Goal: Information Seeking & Learning: Learn about a topic

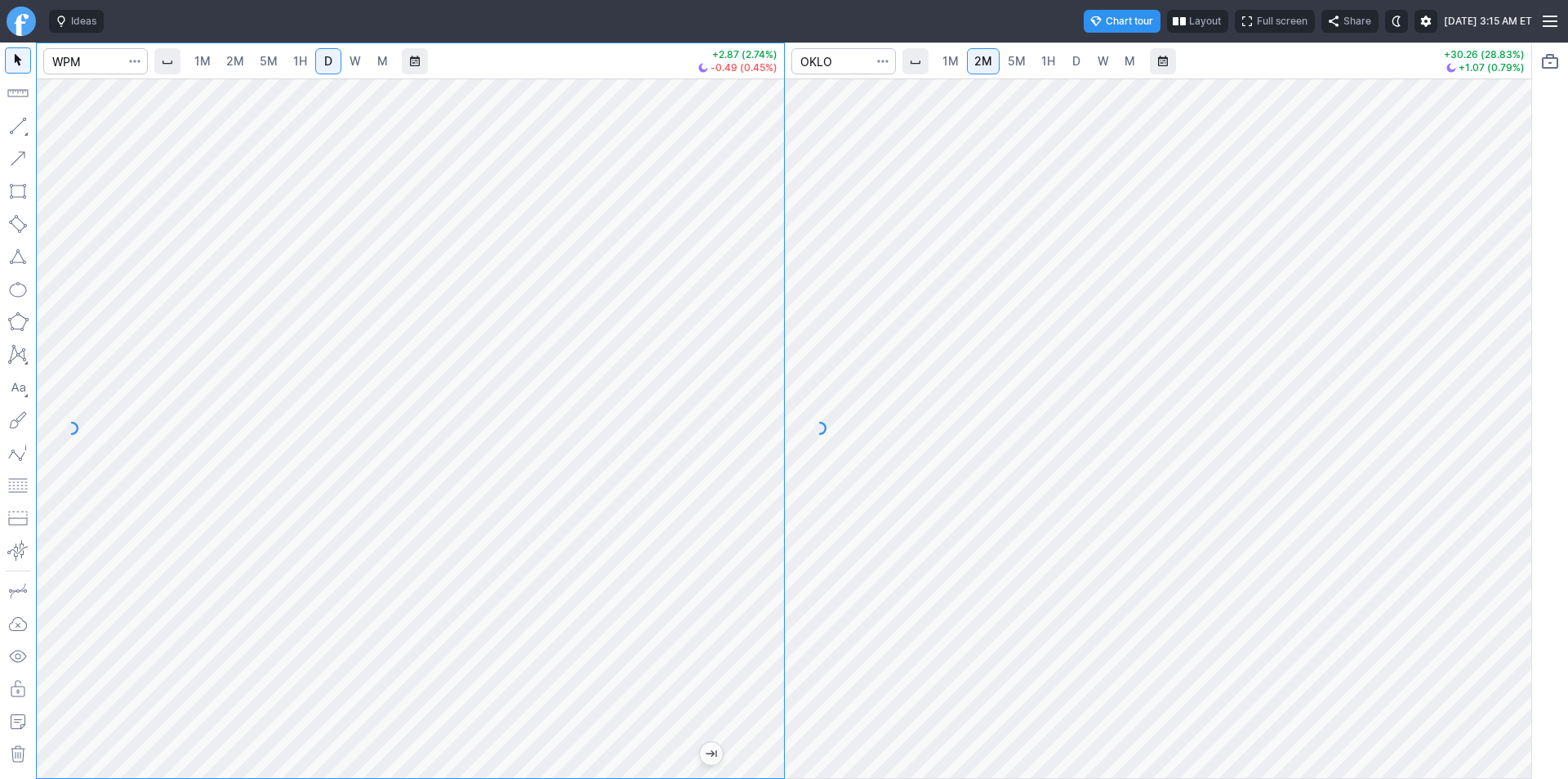
drag, startPoint x: 761, startPoint y: 424, endPoint x: 762, endPoint y: 482, distance: 58.0
click at [762, 482] on div at bounding box center [767, 424] width 34 height 658
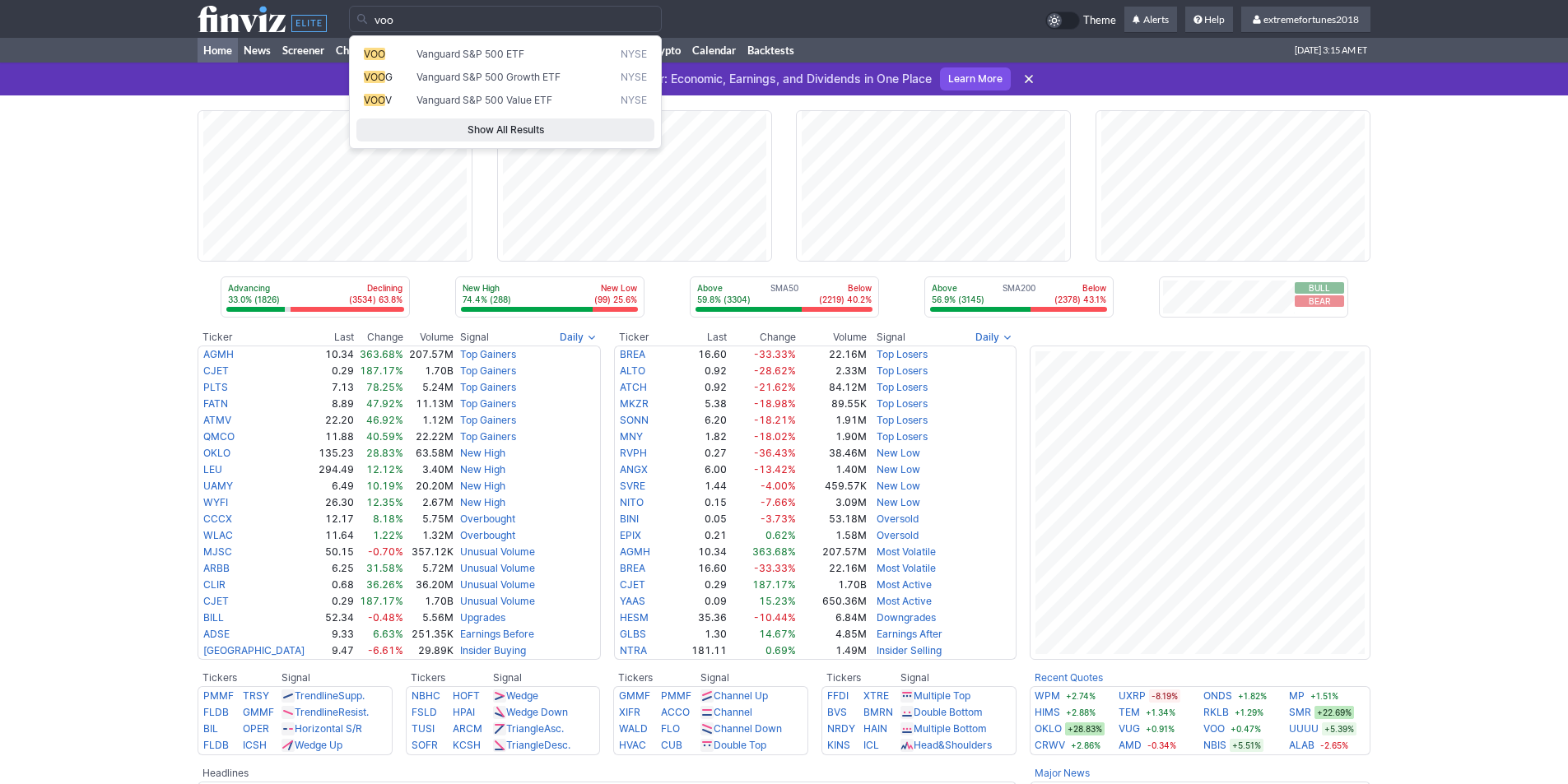
type input "voo"
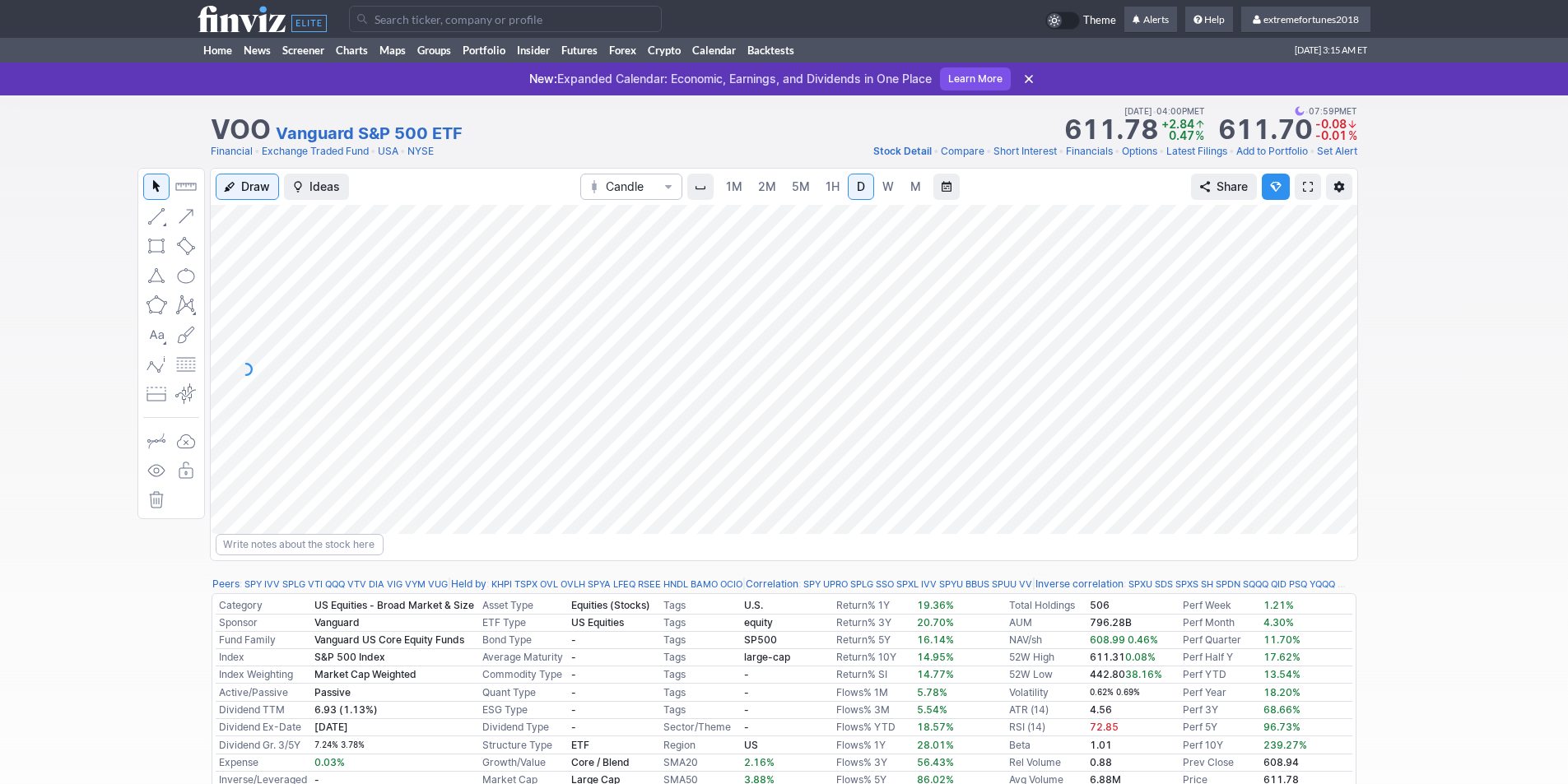
click at [1336, 414] on div at bounding box center [1340, 365] width 34 height 288
drag, startPoint x: 1328, startPoint y: 445, endPoint x: 1326, endPoint y: 321, distance: 124.0
click at [1326, 321] on div at bounding box center [1340, 365] width 34 height 288
click at [1329, 404] on div at bounding box center [1340, 365] width 34 height 288
click at [887, 191] on span "W" at bounding box center [888, 186] width 12 height 14
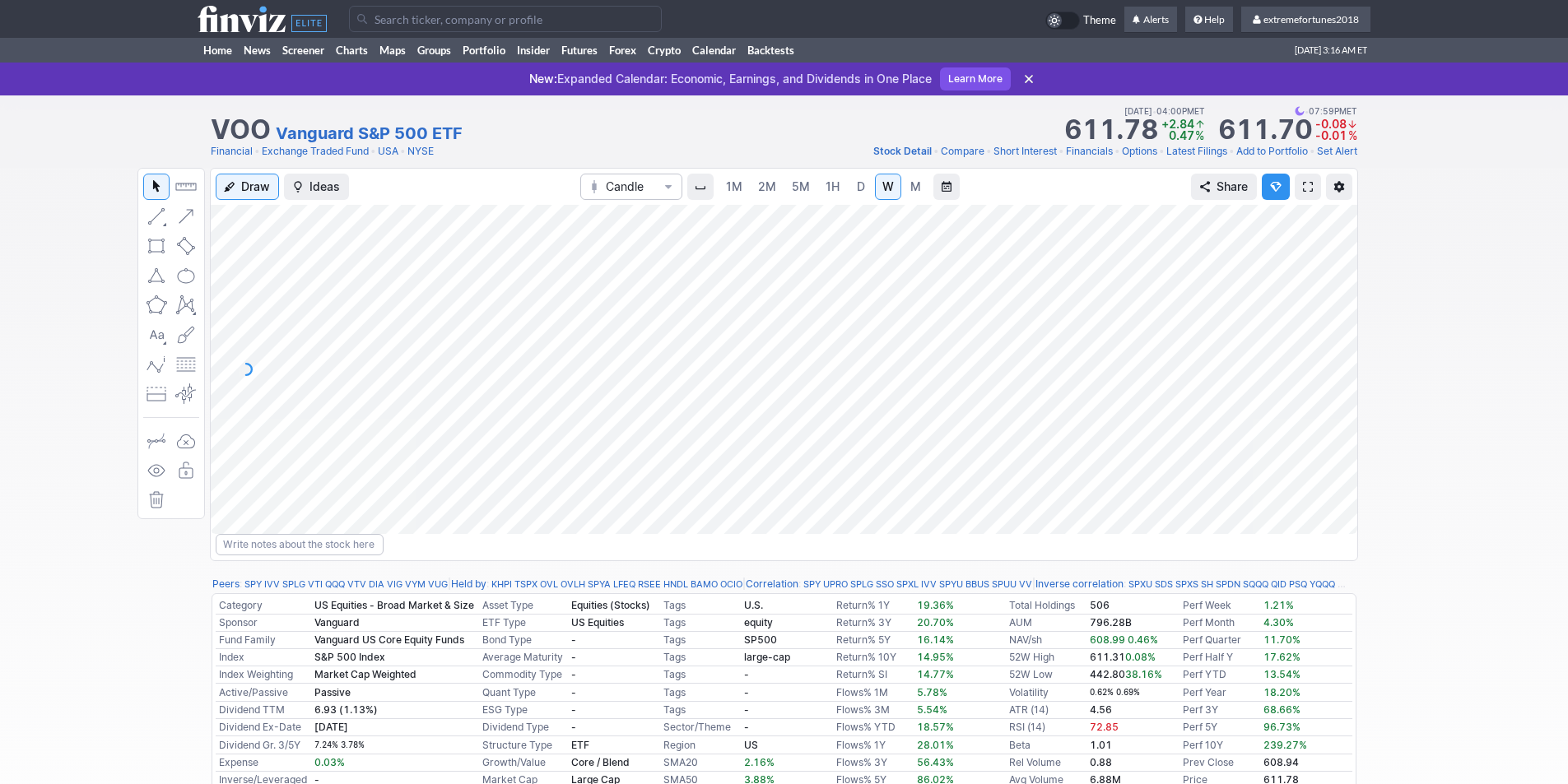
drag, startPoint x: 1333, startPoint y: 358, endPoint x: 1323, endPoint y: 378, distance: 22.4
click at [1323, 378] on div at bounding box center [1340, 365] width 34 height 288
click at [857, 180] on span "D" at bounding box center [861, 186] width 8 height 14
click at [1346, 350] on div at bounding box center [1340, 365] width 34 height 288
click at [1319, 294] on div at bounding box center [784, 368] width 1147 height 329
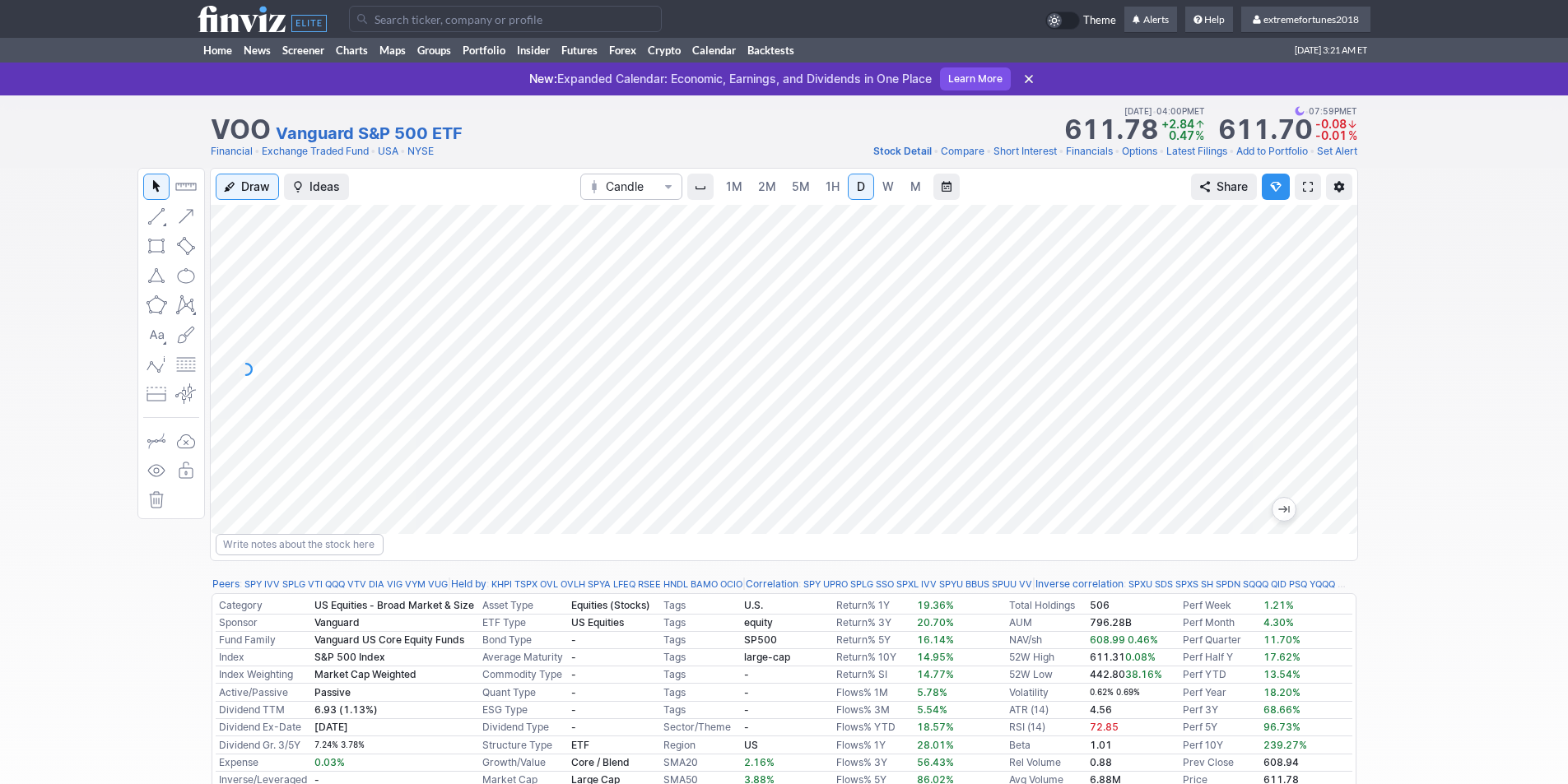
click at [485, 22] on input "Search" at bounding box center [505, 18] width 313 height 26
drag, startPoint x: 1347, startPoint y: 372, endPoint x: 1340, endPoint y: 381, distance: 11.4
click at [1340, 381] on div at bounding box center [1340, 365] width 34 height 288
click at [430, 20] on input "Search" at bounding box center [505, 18] width 313 height 26
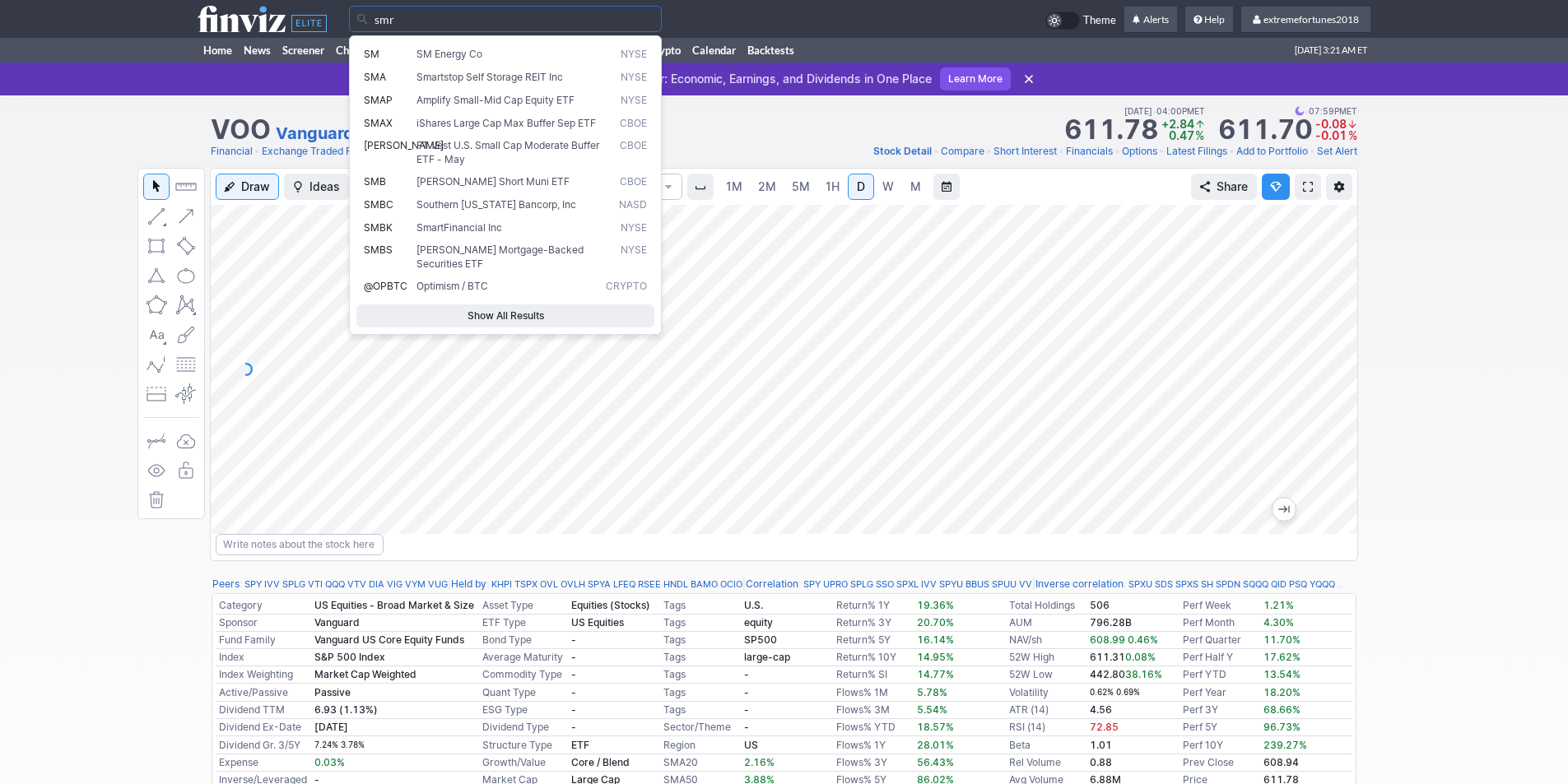
type input "smr"
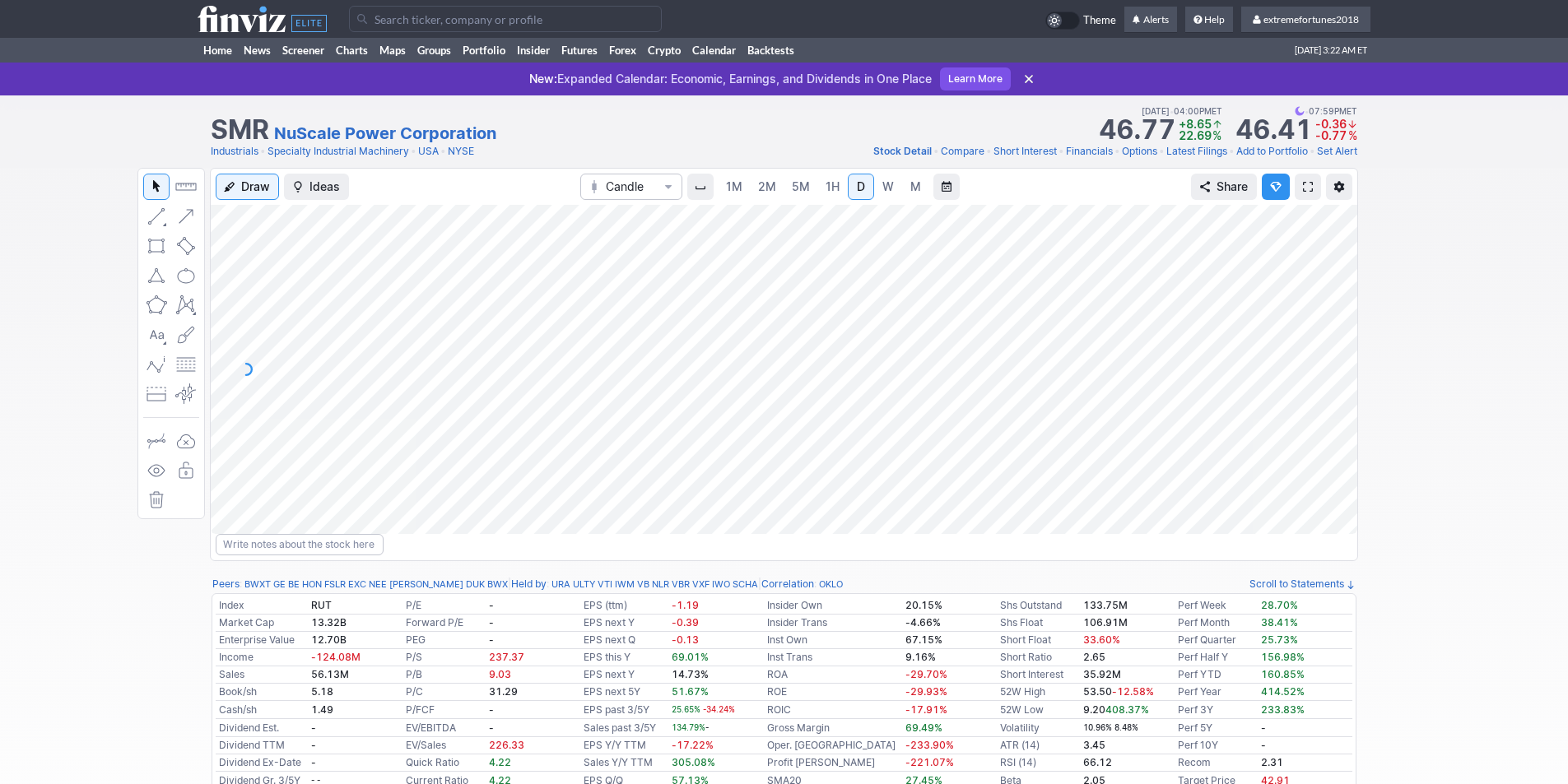
drag, startPoint x: 1345, startPoint y: 377, endPoint x: 1337, endPoint y: 397, distance: 21.5
click at [1342, 397] on div at bounding box center [1340, 365] width 34 height 288
click at [407, 24] on input "Search" at bounding box center [505, 18] width 313 height 26
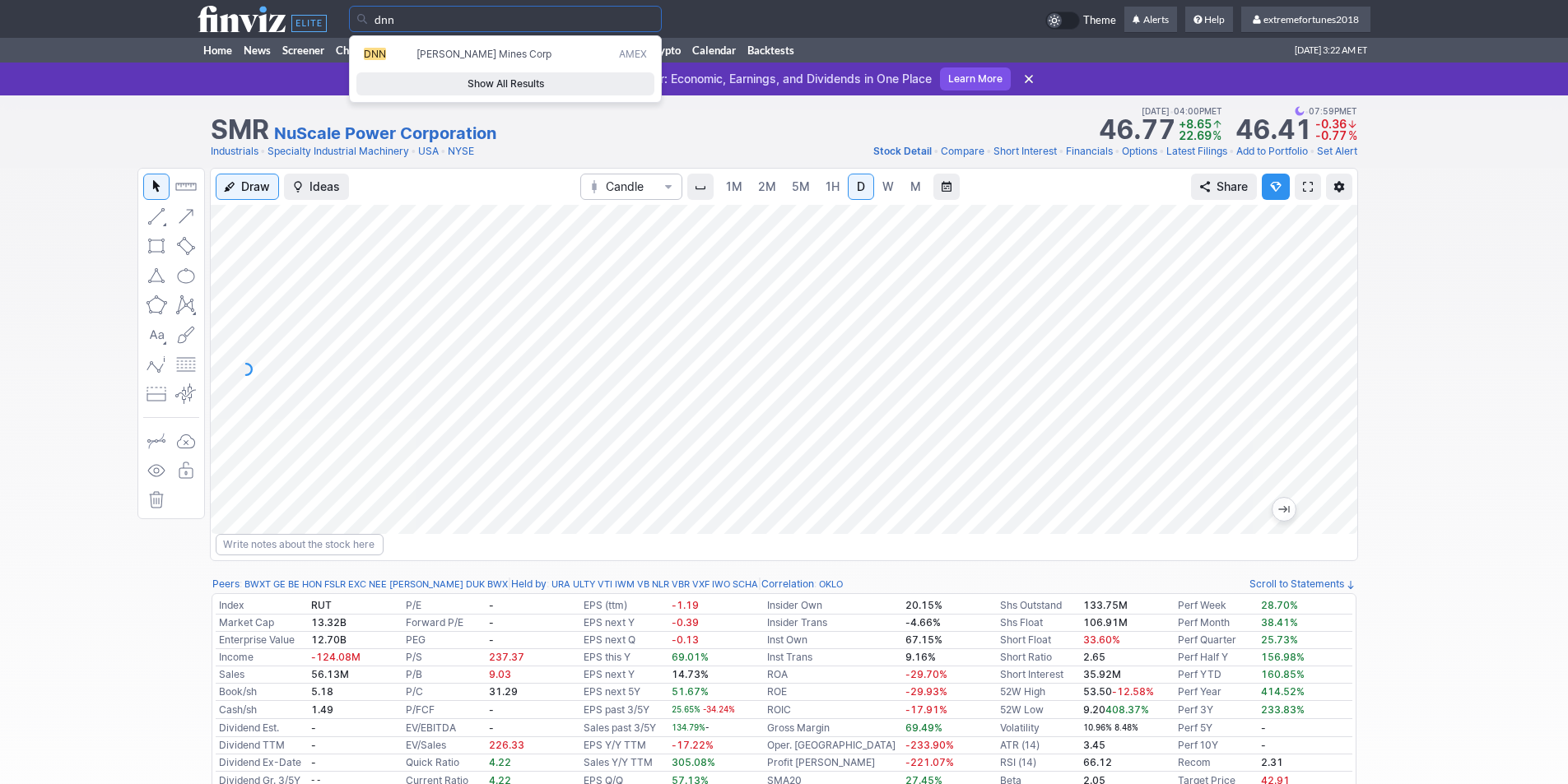
type input "dnn"
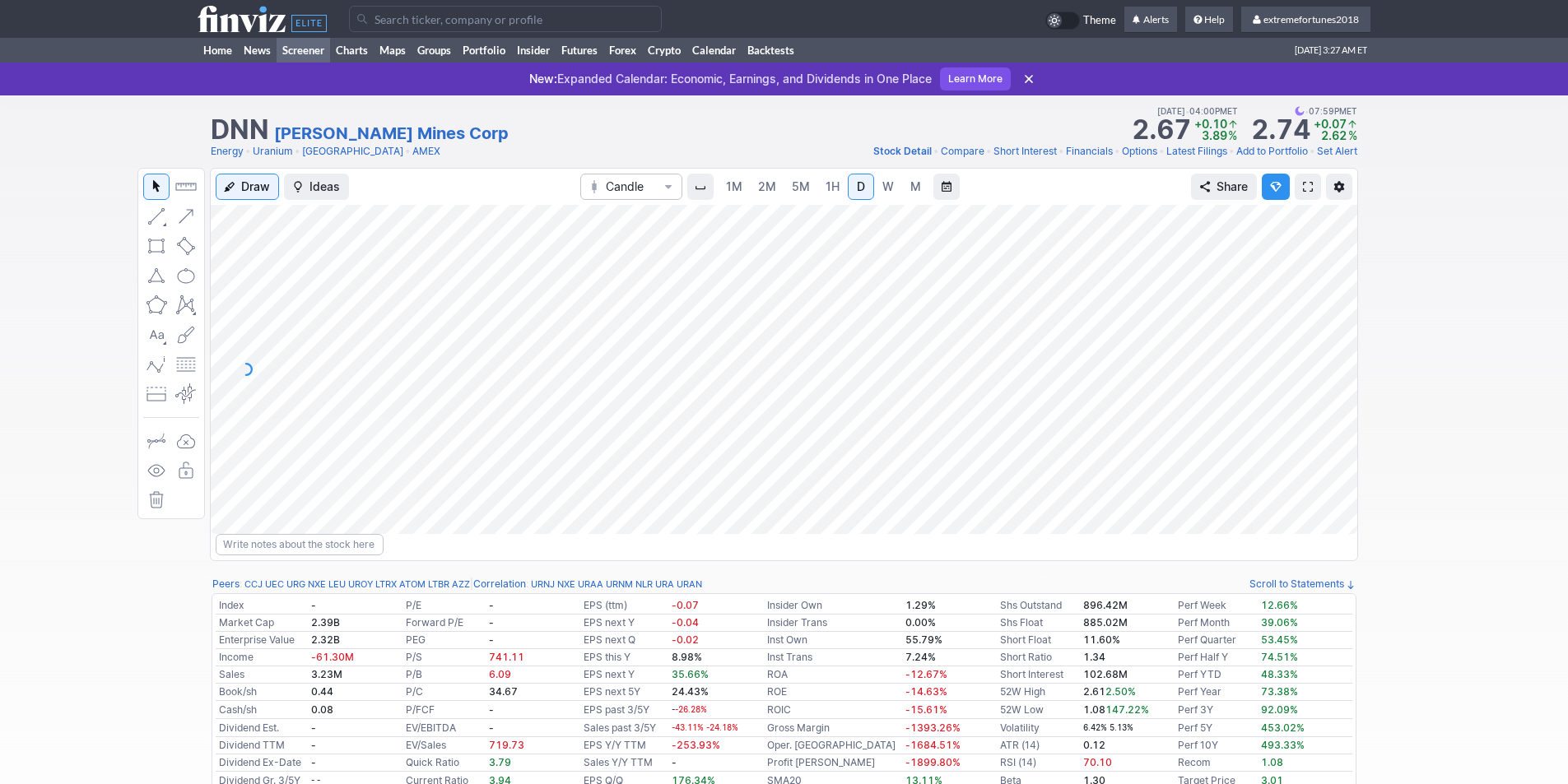
click at [302, 53] on link "Screener" at bounding box center [303, 50] width 53 height 24
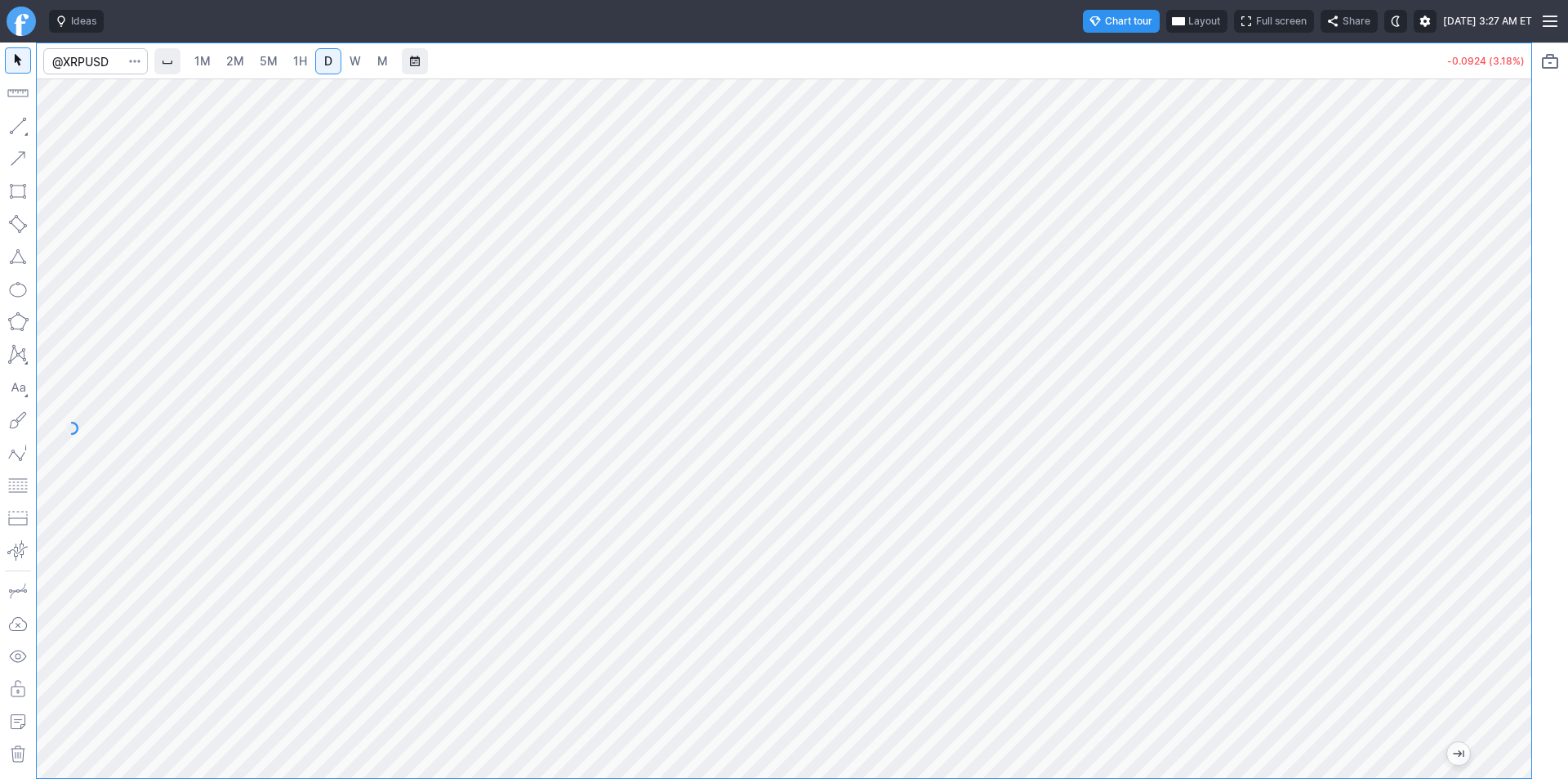
drag, startPoint x: 1524, startPoint y: 490, endPoint x: 1505, endPoint y: 505, distance: 24.2
click at [1523, 500] on div at bounding box center [1514, 424] width 34 height 658
click at [325, 67] on span "D" at bounding box center [328, 61] width 12 height 16
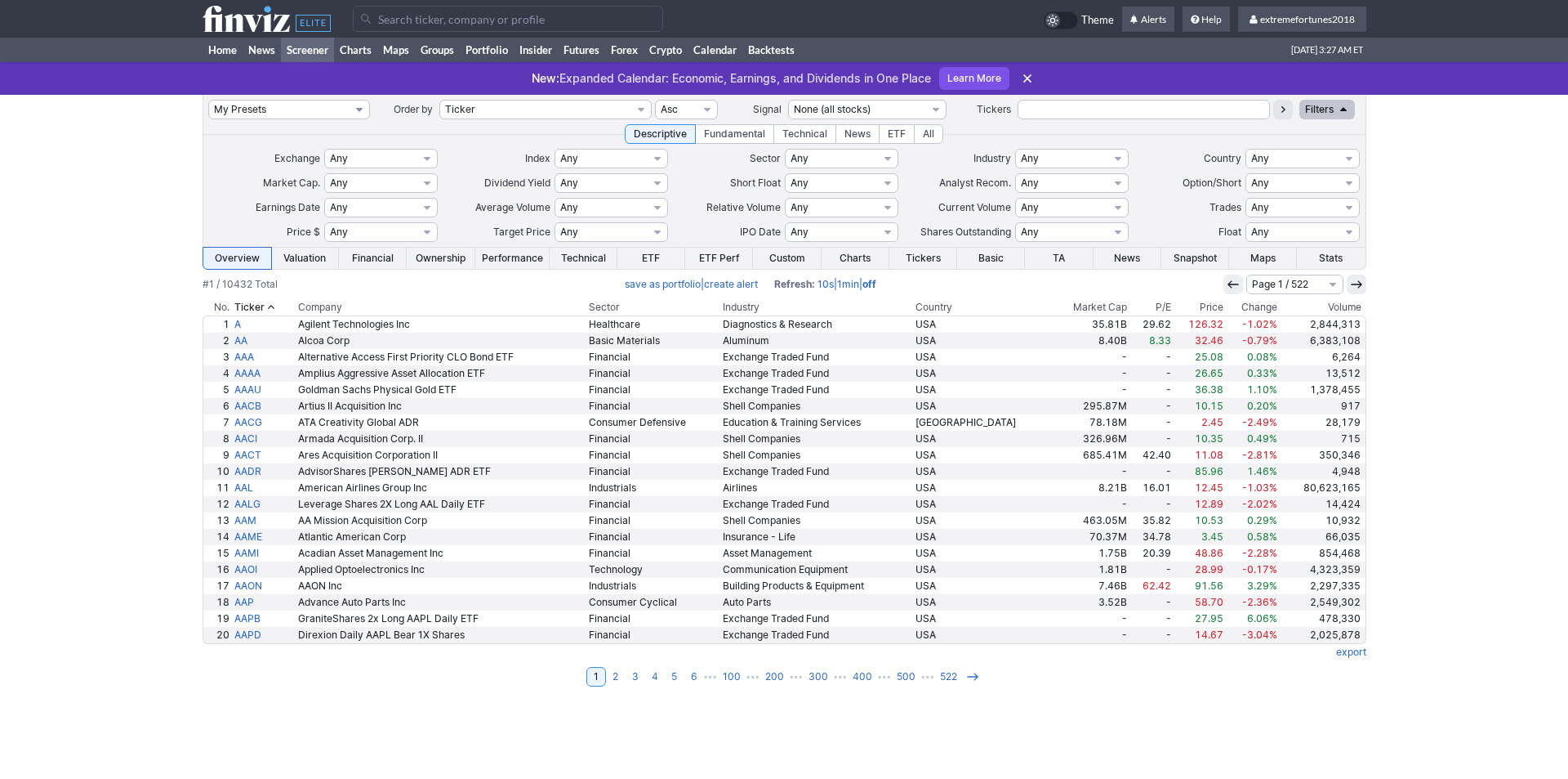
click at [242, 112] on select "My Presets -Save Screen -Edit Screens s: $100-2000 ATR>3 s: $200-2000 ATR=4-60 …" at bounding box center [290, 110] width 162 height 20
click at [209, 100] on select "My Presets -Save Screen -Edit Screens s: $100-2000 ATR>3 s: $200-2000 ATR=4-60 …" at bounding box center [290, 110] width 162 height 20
select select "My Presets"
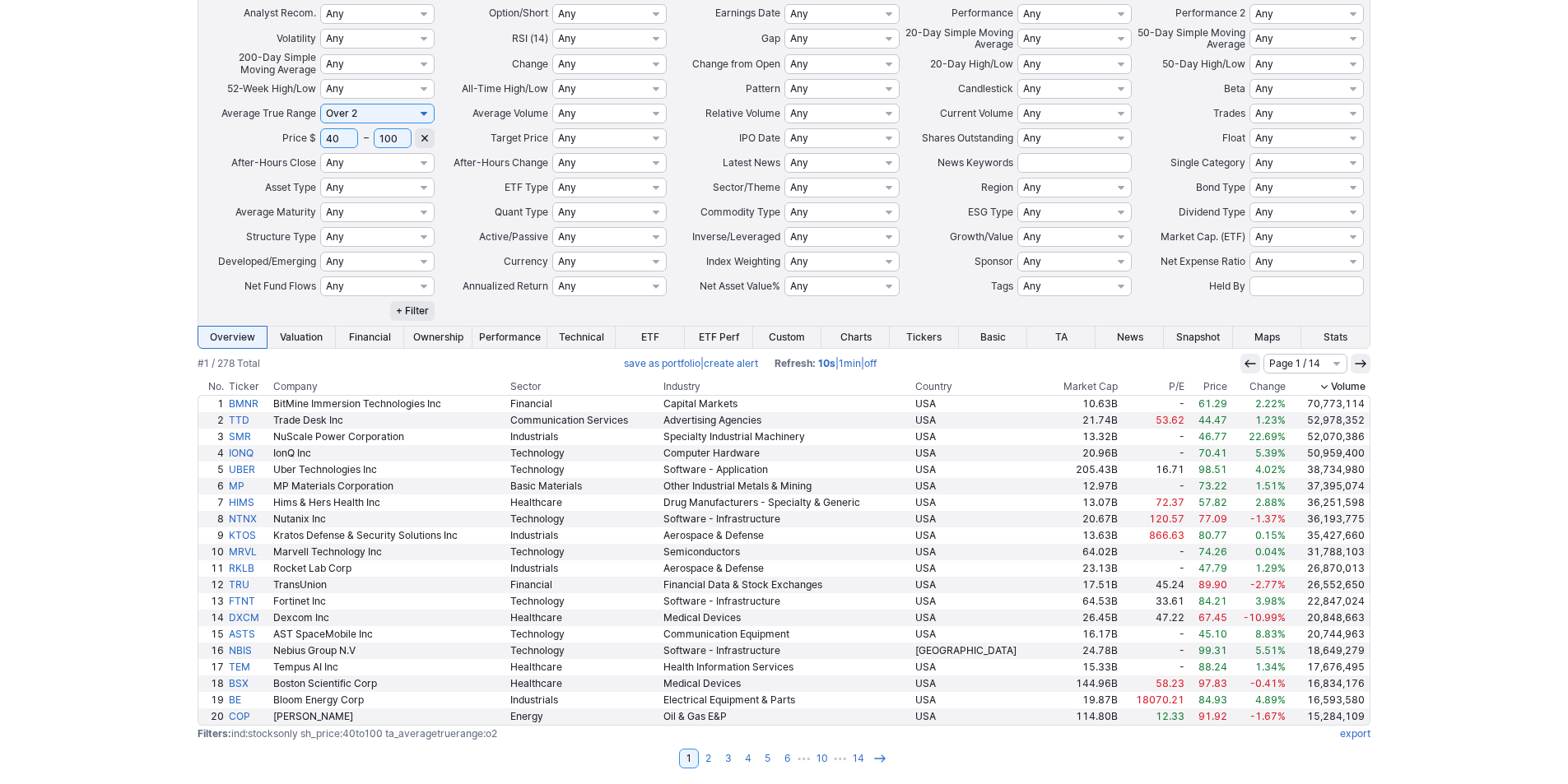
scroll to position [373, 0]
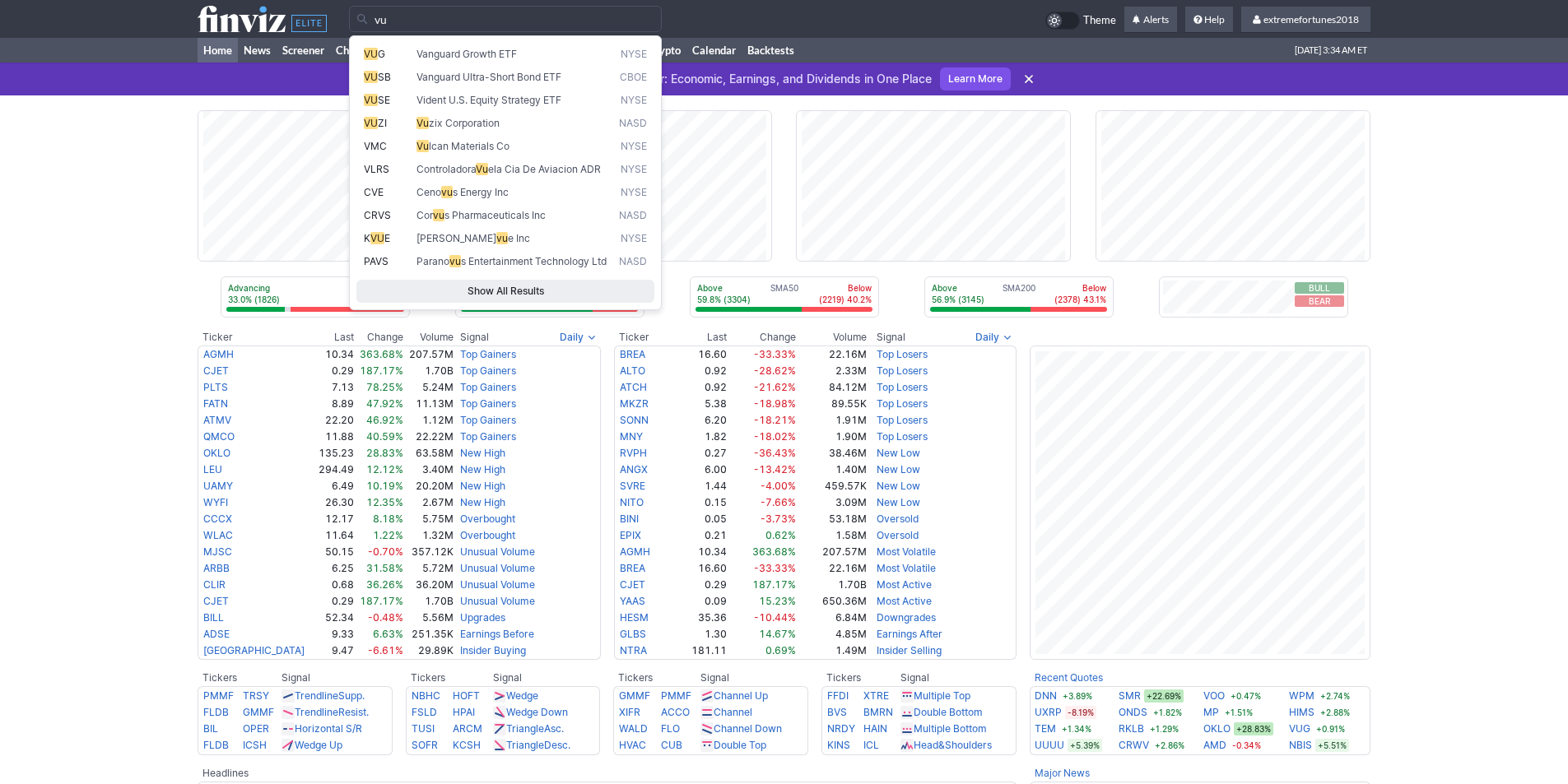
type input "vug"
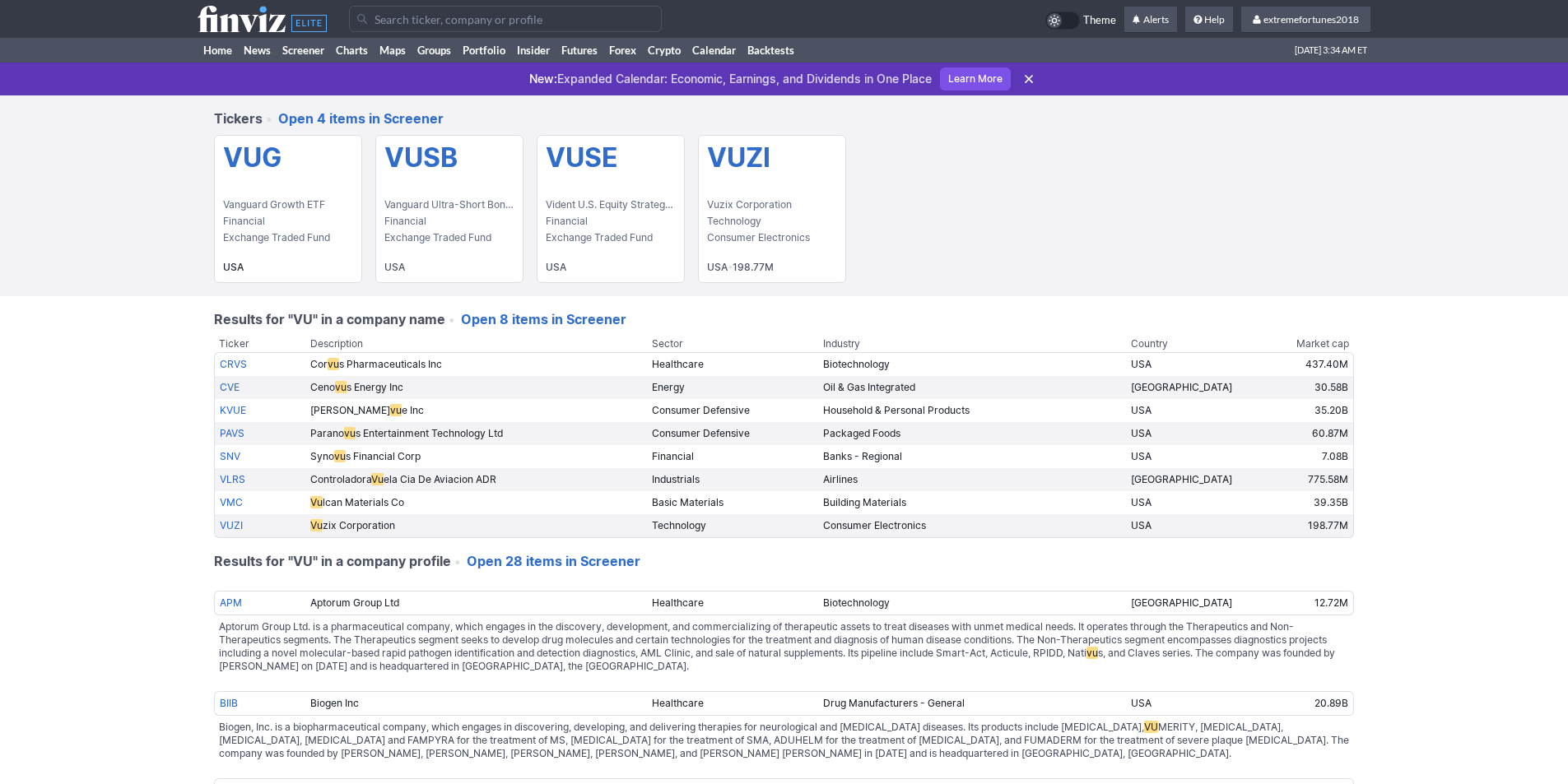
click at [265, 163] on h5 "VUG" at bounding box center [288, 158] width 130 height 32
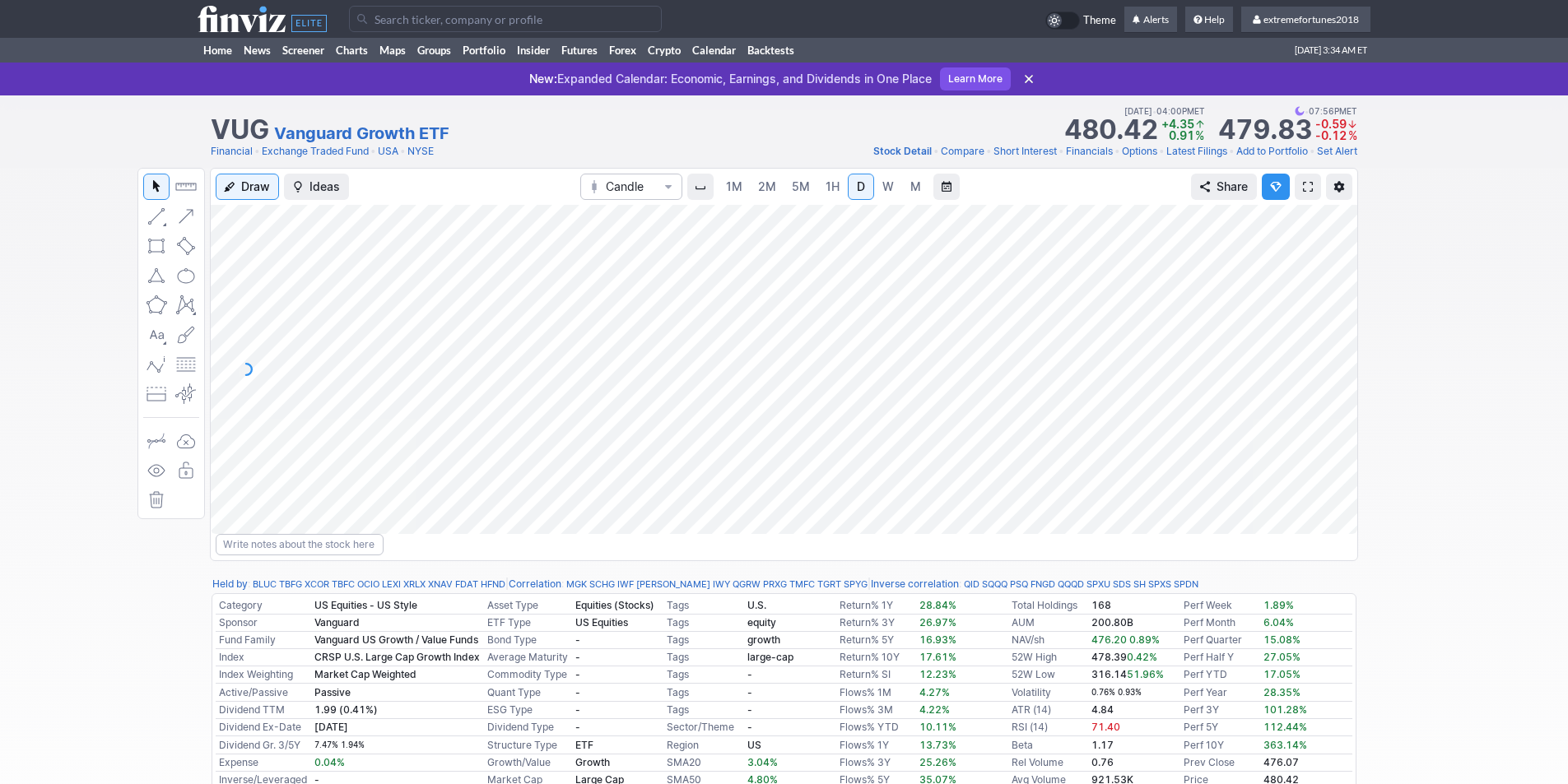
drag, startPoint x: 1341, startPoint y: 372, endPoint x: 1337, endPoint y: 411, distance: 39.2
click at [1338, 411] on div at bounding box center [1340, 365] width 34 height 288
drag, startPoint x: 1349, startPoint y: 424, endPoint x: 1328, endPoint y: 407, distance: 27.0
click at [1343, 406] on div at bounding box center [1340, 365] width 34 height 288
drag, startPoint x: 1334, startPoint y: 400, endPoint x: 1336, endPoint y: 309, distance: 91.0
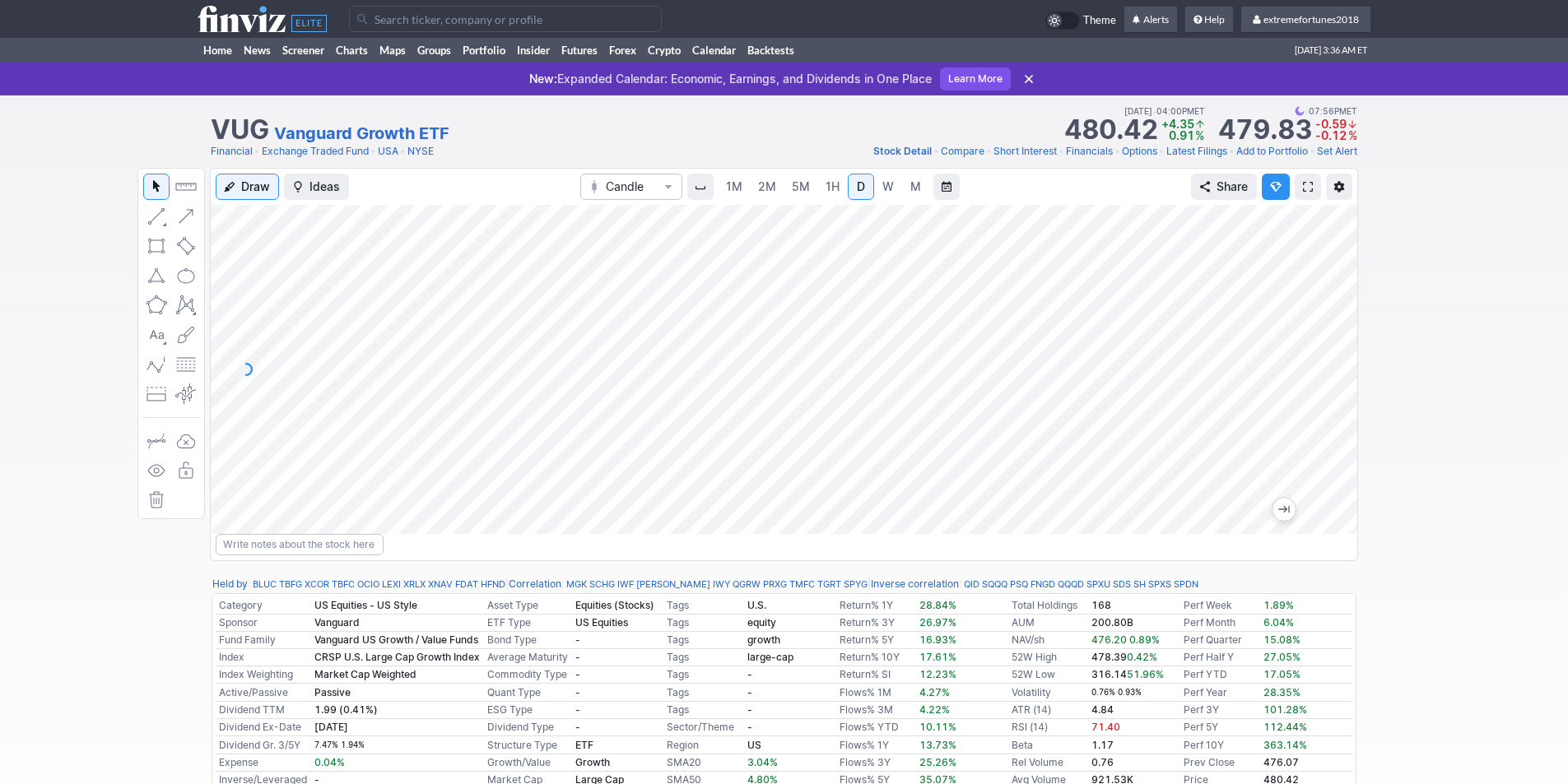
click at [1336, 309] on div at bounding box center [1340, 365] width 34 height 288
drag, startPoint x: 1343, startPoint y: 320, endPoint x: 1324, endPoint y: 376, distance: 59.1
click at [1344, 391] on div at bounding box center [1340, 365] width 34 height 288
drag, startPoint x: 1337, startPoint y: 352, endPoint x: 1332, endPoint y: 359, distance: 8.6
click at [1335, 365] on div at bounding box center [1340, 365] width 34 height 288
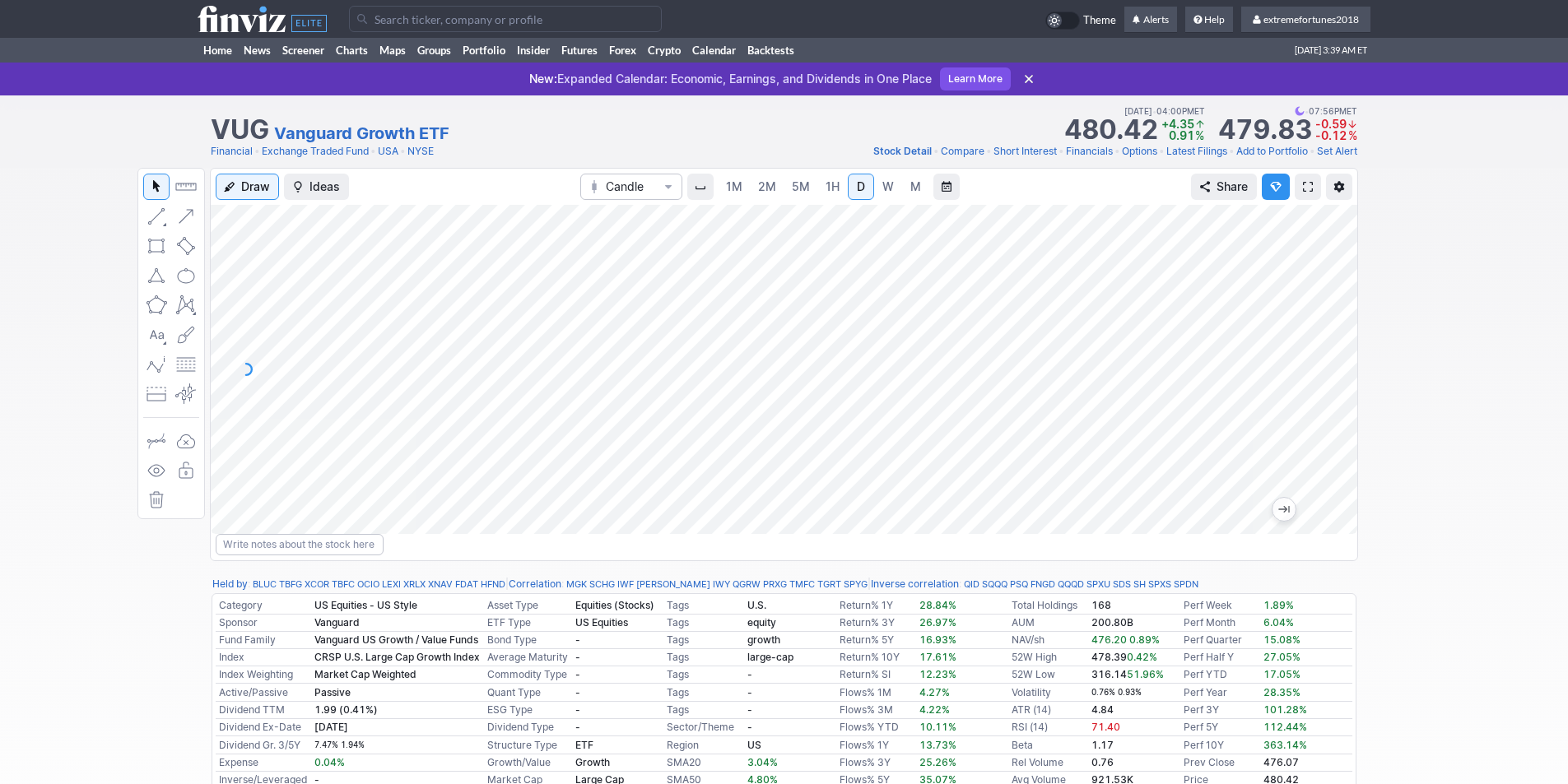
drag, startPoint x: 1336, startPoint y: 398, endPoint x: 1345, endPoint y: 307, distance: 91.4
click at [1345, 307] on div at bounding box center [1340, 365] width 34 height 288
